Goal: Task Accomplishment & Management: Manage account settings

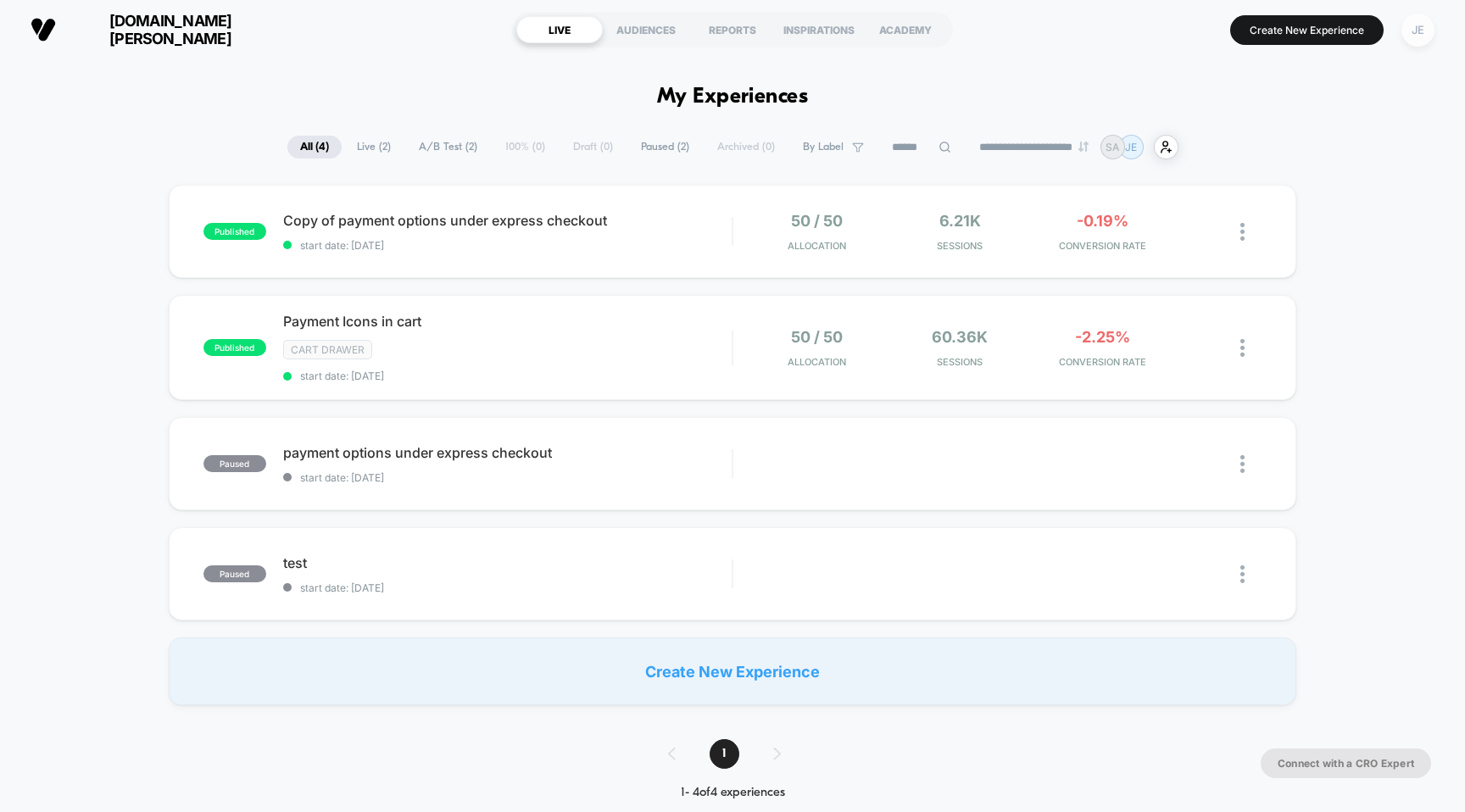
click at [1423, 21] on div "JE" at bounding box center [1417, 30] width 33 height 33
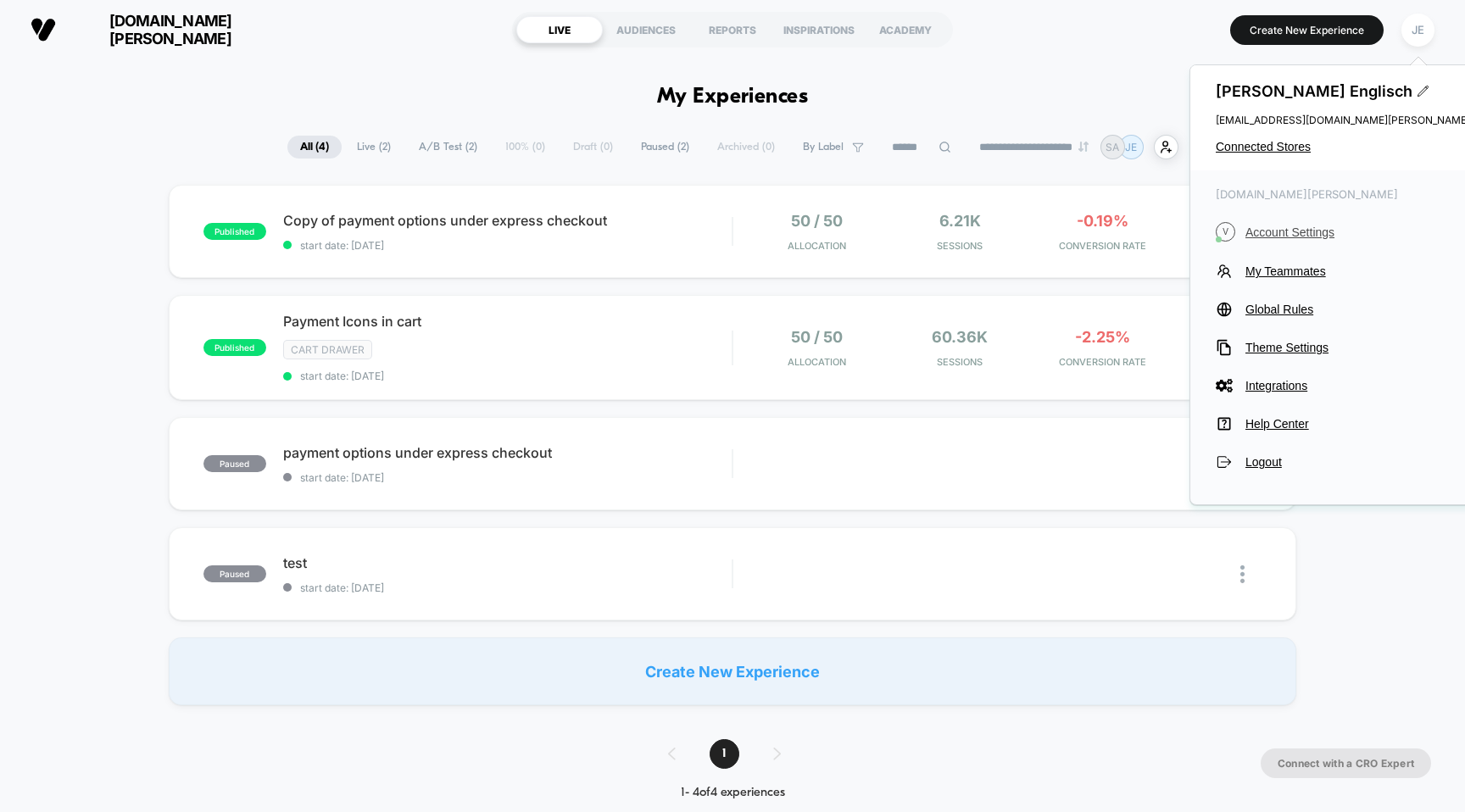
click at [1276, 232] on span "Account Settings" at bounding box center [1358, 233] width 225 height 13
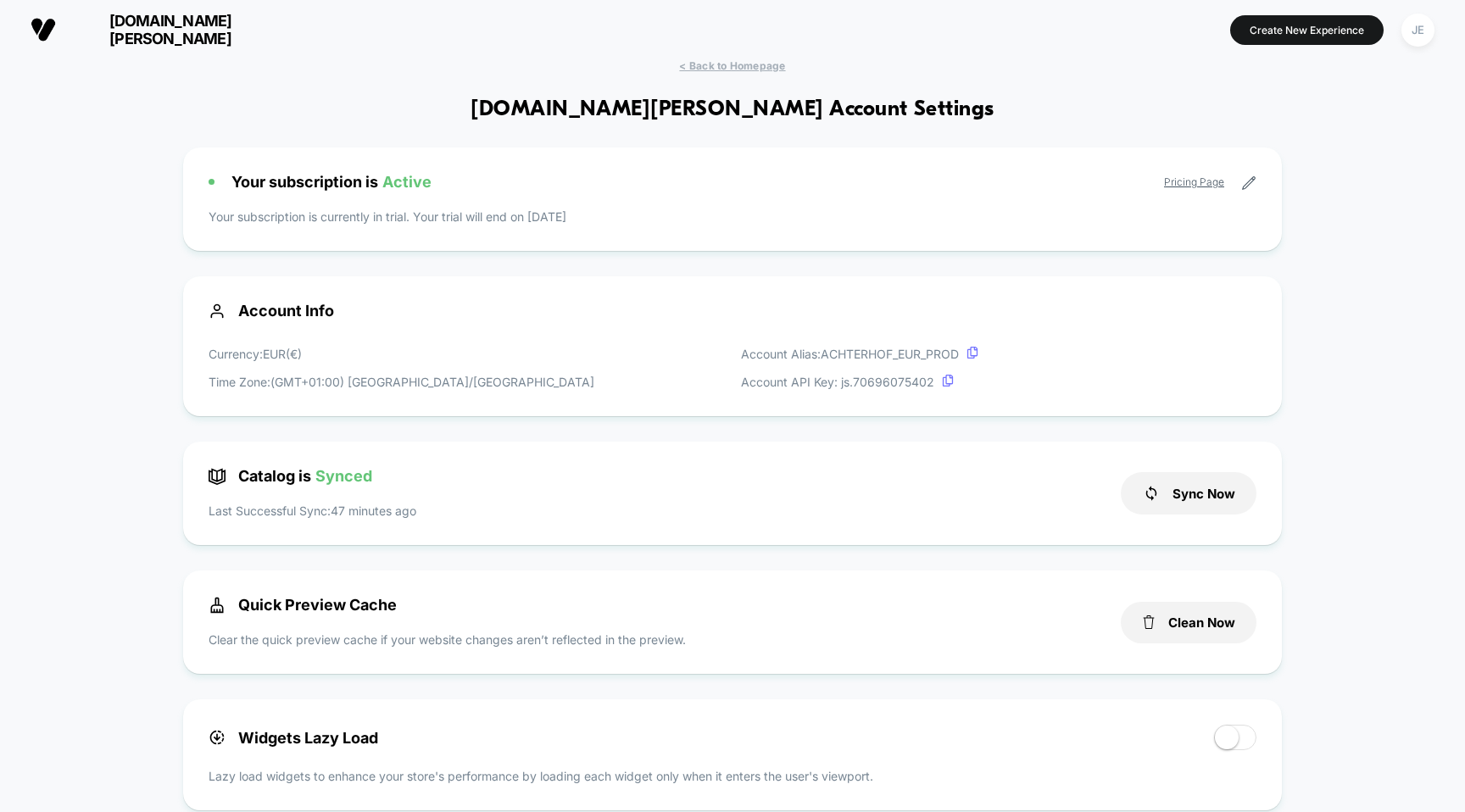
scroll to position [229, 0]
